Goal: Transaction & Acquisition: Book appointment/travel/reservation

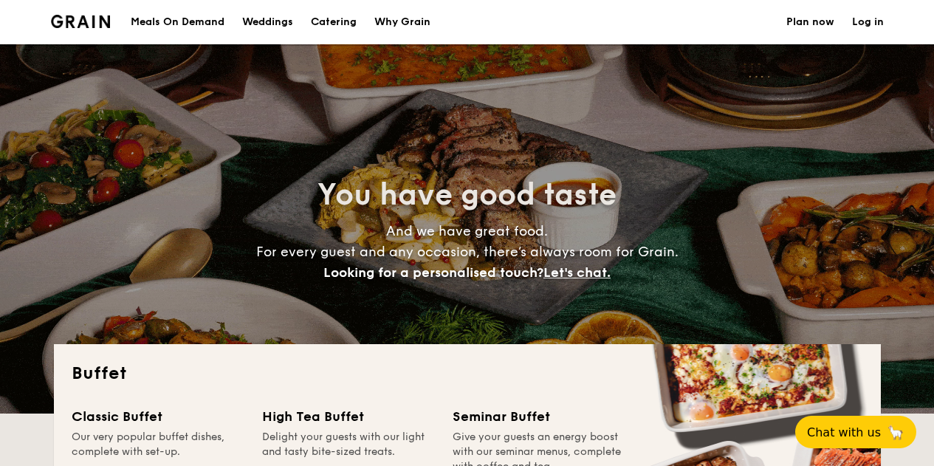
select select
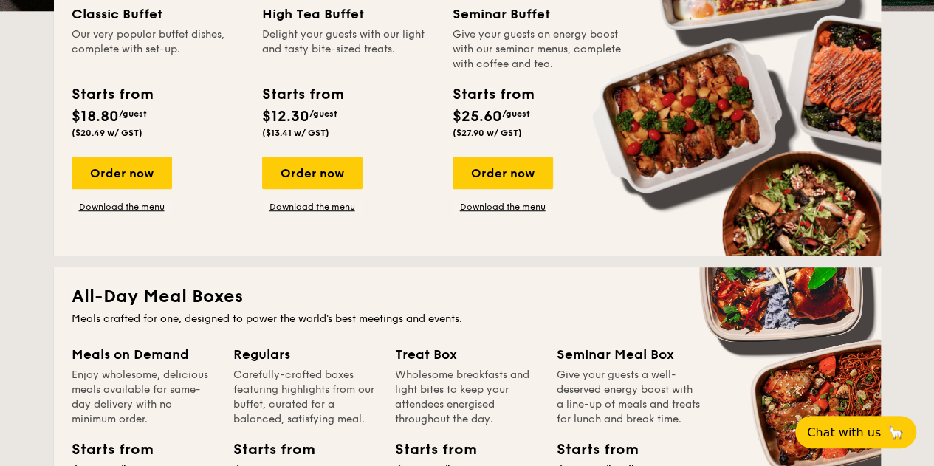
scroll to position [369, 0]
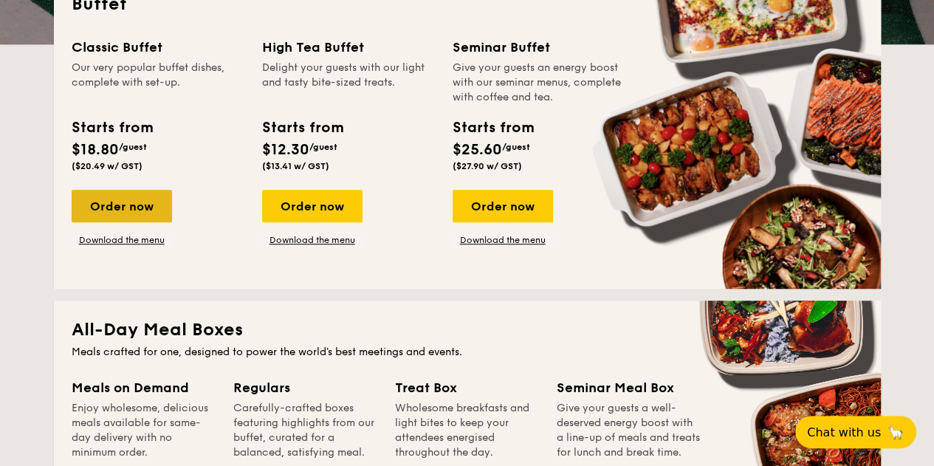
click at [161, 213] on div "Order now" at bounding box center [122, 206] width 100 height 32
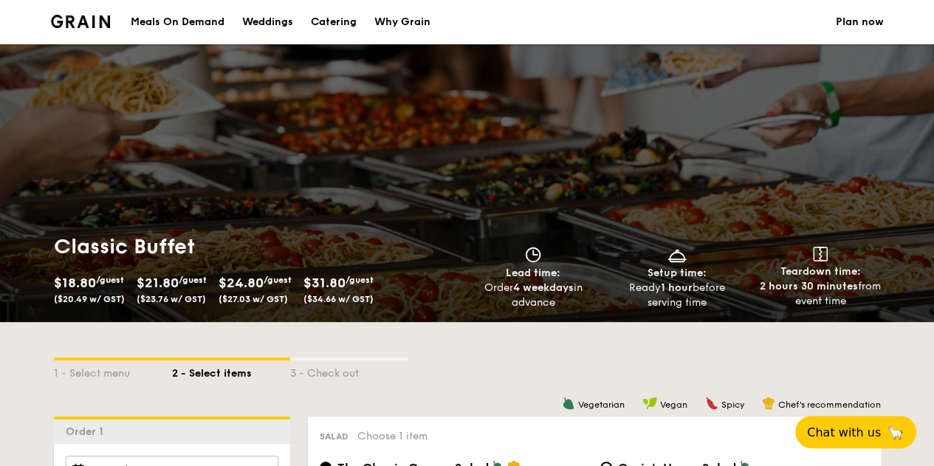
click at [357, 273] on div "$31.80 /guest ($34.66 w/ GST)" at bounding box center [339, 288] width 70 height 32
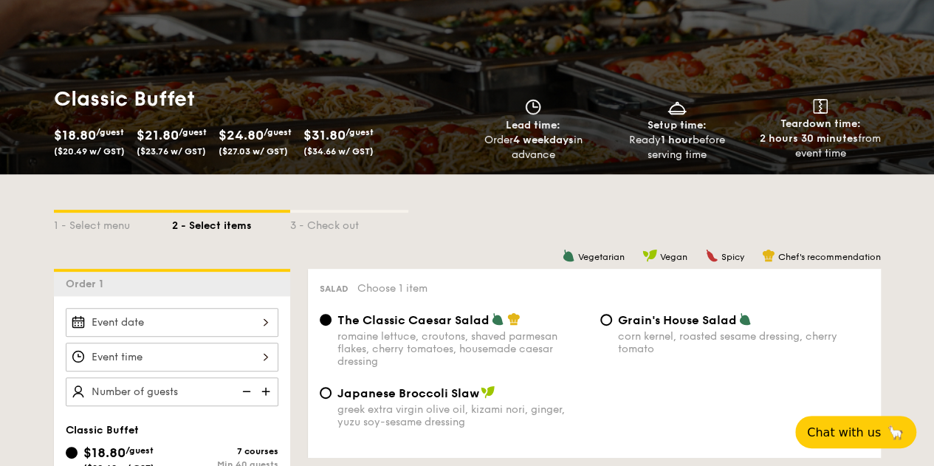
scroll to position [222, 0]
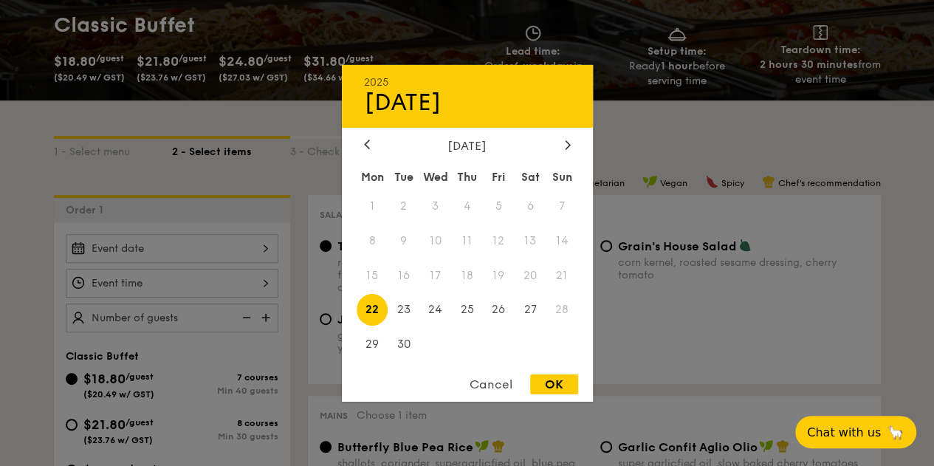
click at [170, 252] on div "2025 Sep [DATE] Tue Wed Thu Fri Sat Sun 1 2 3 4 5 6 7 8 9 10 11 12 13 14 15 16 …" at bounding box center [172, 248] width 213 height 29
click at [403, 337] on span "30" at bounding box center [404, 345] width 32 height 32
click at [564, 378] on div "OK" at bounding box center [554, 384] width 48 height 20
type input "[DATE]"
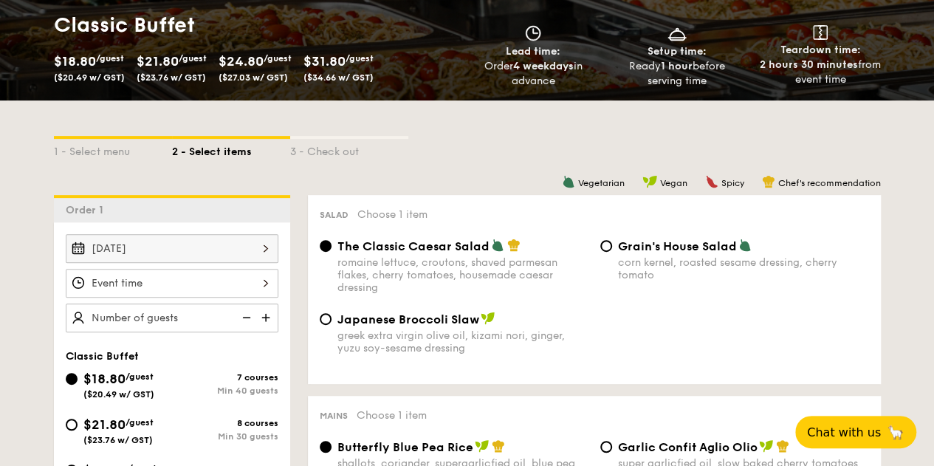
click at [188, 278] on div at bounding box center [172, 283] width 213 height 29
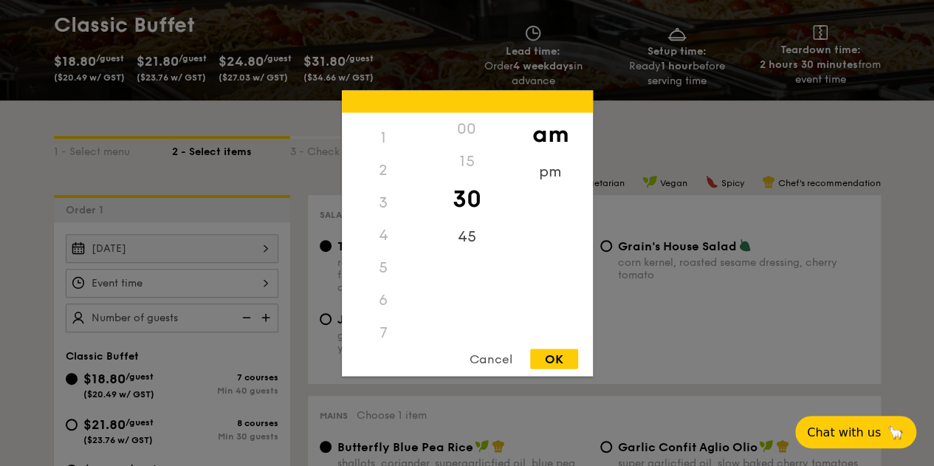
scroll to position [0, 0]
click at [549, 176] on div "pm" at bounding box center [550, 176] width 83 height 43
click at [385, 299] on div "5" at bounding box center [383, 296] width 83 height 43
click at [569, 357] on div "OK" at bounding box center [554, 359] width 48 height 20
type input "5:30PM"
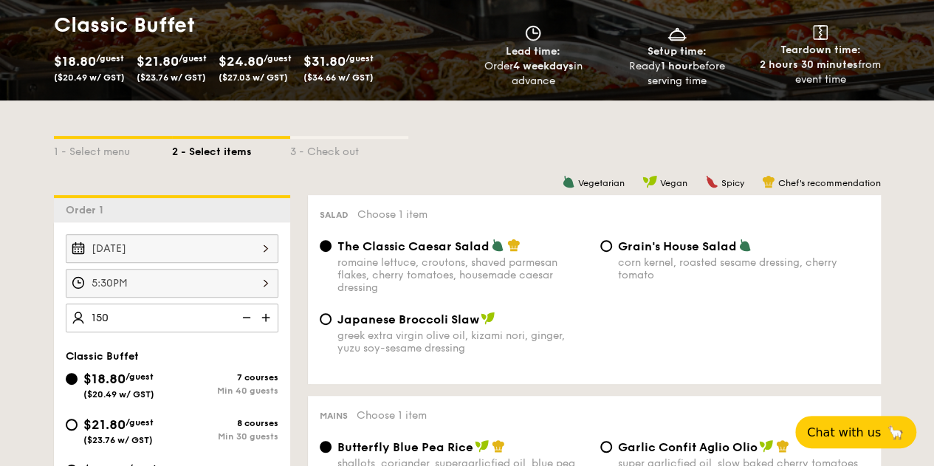
type input "150 guests"
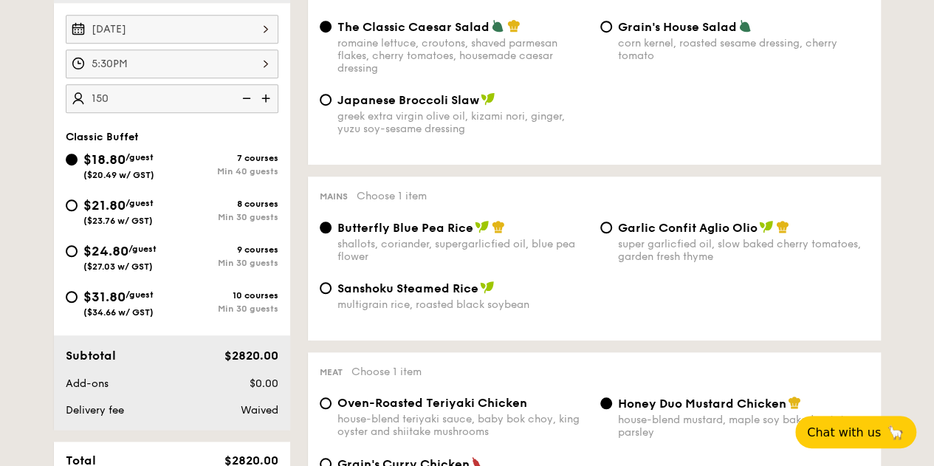
scroll to position [443, 0]
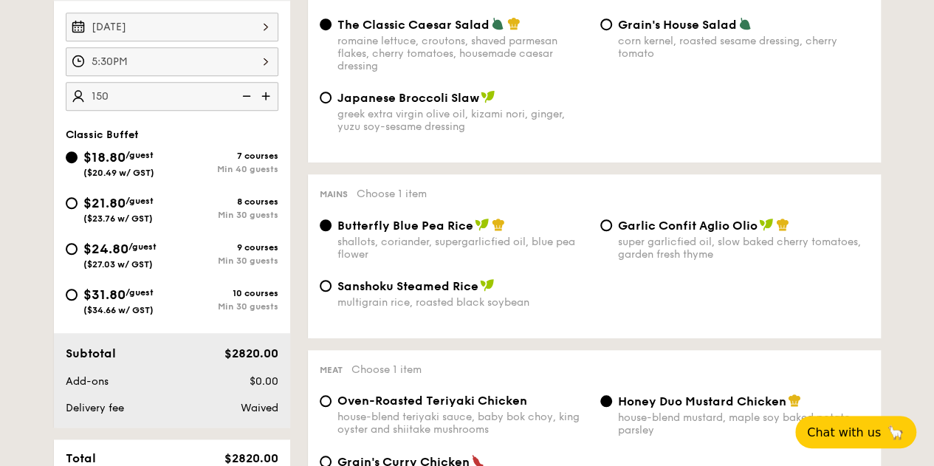
drag, startPoint x: 84, startPoint y: 202, endPoint x: 141, endPoint y: 339, distance: 148.7
click at [83, 205] on span "$21.80" at bounding box center [104, 203] width 42 height 16
click at [78, 205] on input "$21.80 /guest ($23.76 w/ GST) 8 courses Min 30 guests" at bounding box center [72, 203] width 12 height 12
radio input "true"
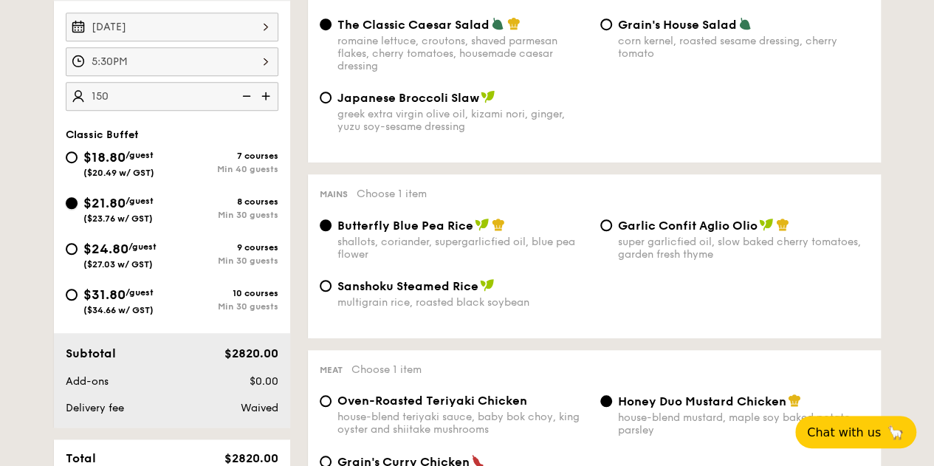
radio input "true"
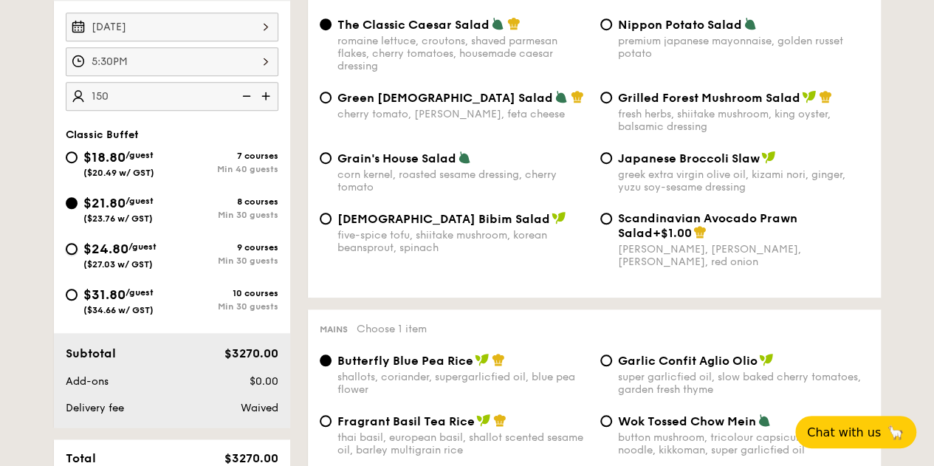
drag, startPoint x: 71, startPoint y: 247, endPoint x: 282, endPoint y: 299, distance: 217.4
click at [72, 249] on input "$24.80 /guest ($27.03 w/ GST) 9 courses Min 30 guests" at bounding box center [72, 249] width 12 height 12
radio input "true"
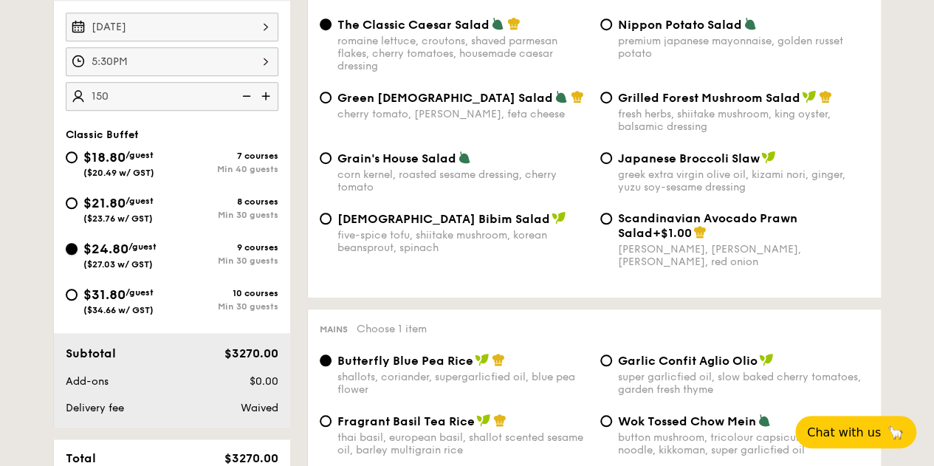
radio input "true"
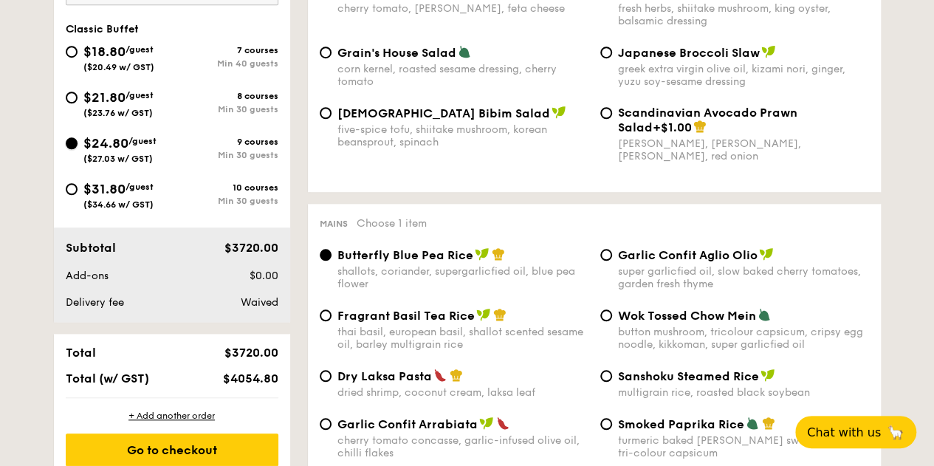
scroll to position [517, 0]
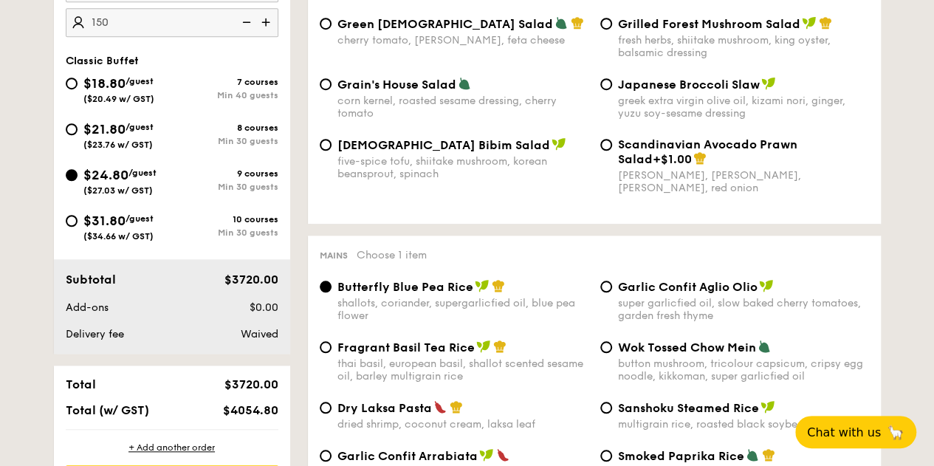
click at [85, 135] on div "$21.80 /guest ($23.76 w/ GST)" at bounding box center [118, 134] width 70 height 31
click at [78, 135] on input "$21.80 /guest ($23.76 w/ GST) 8 courses Min 30 guests" at bounding box center [72, 129] width 12 height 12
radio input "true"
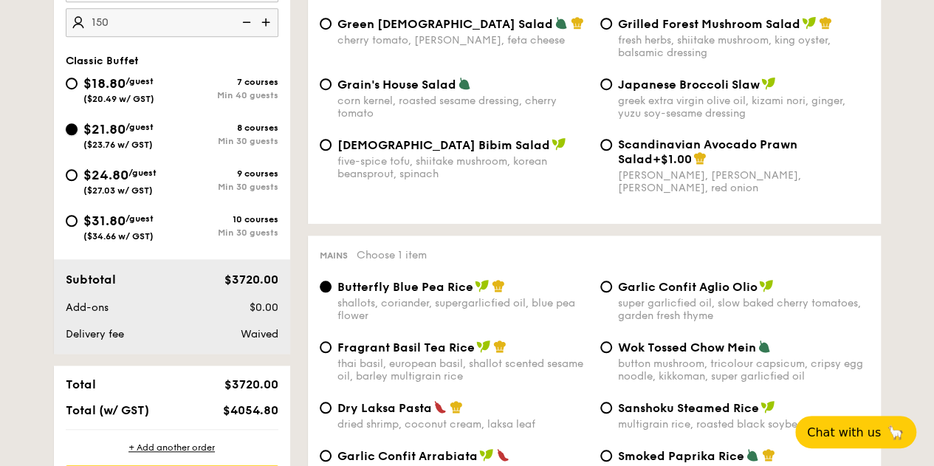
radio input "true"
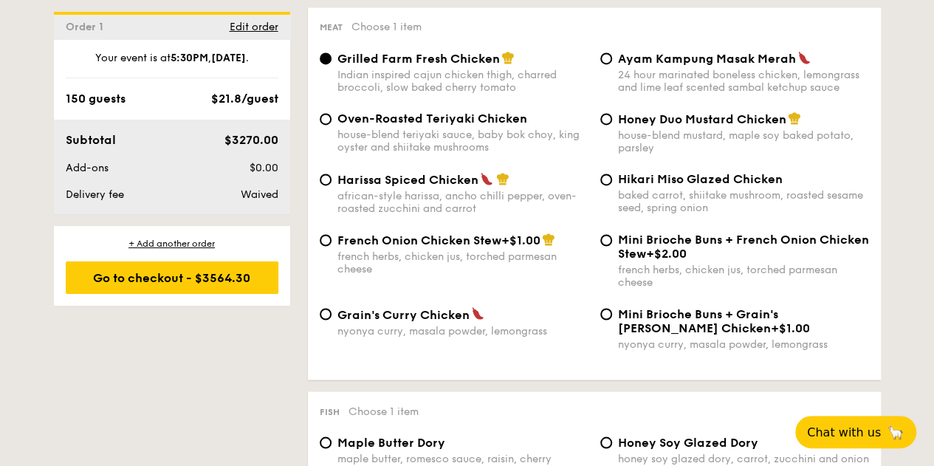
scroll to position [1108, 0]
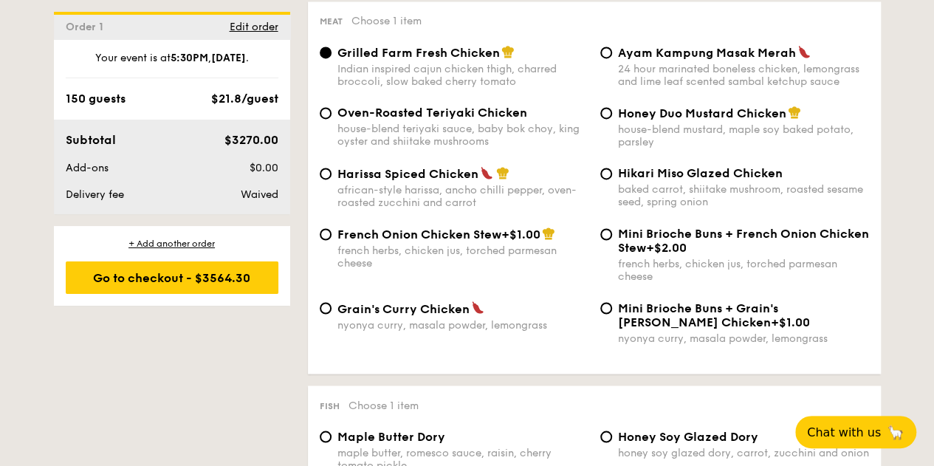
click at [344, 128] on div "house-blend teriyaki sauce, baby bok choy, king oyster and shiitake mushrooms" at bounding box center [462, 135] width 251 height 25
click at [332, 119] on input "Oven-Roasted Teriyaki Chicken house-blend teriyaki sauce, baby bok choy, king o…" at bounding box center [326, 113] width 12 height 12
radio input "true"
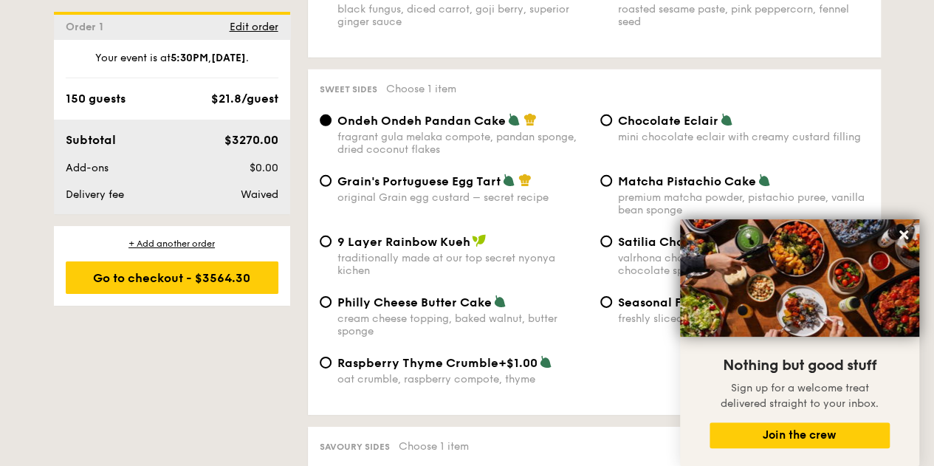
scroll to position [2215, 0]
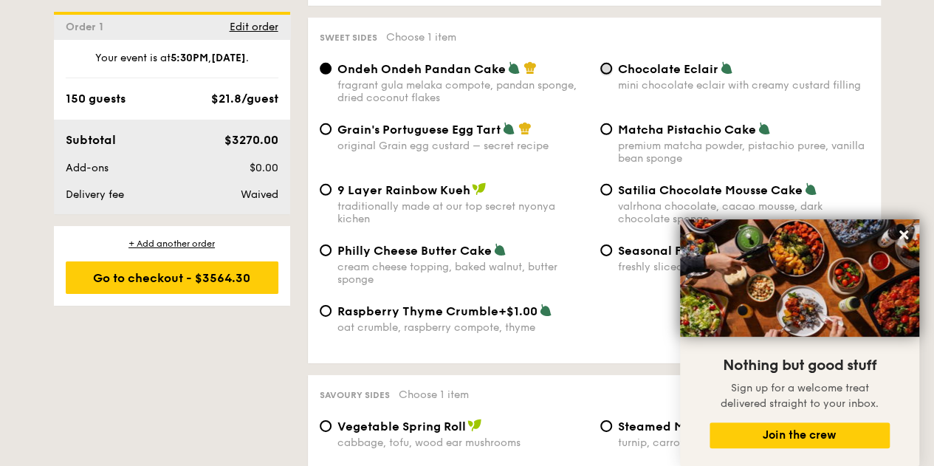
click at [608, 67] on input "Chocolate Eclair mini chocolate eclair with creamy custard filling" at bounding box center [606, 69] width 12 height 12
radio input "true"
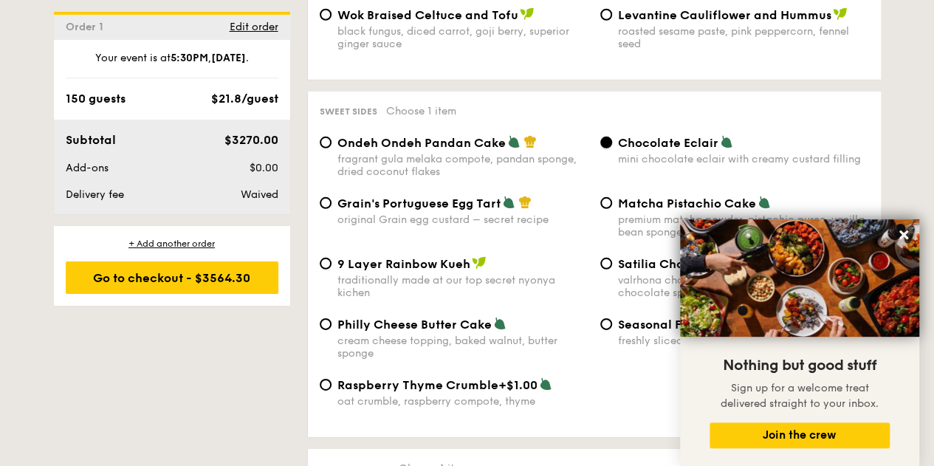
scroll to position [2142, 0]
